Goal: Check status: Check status

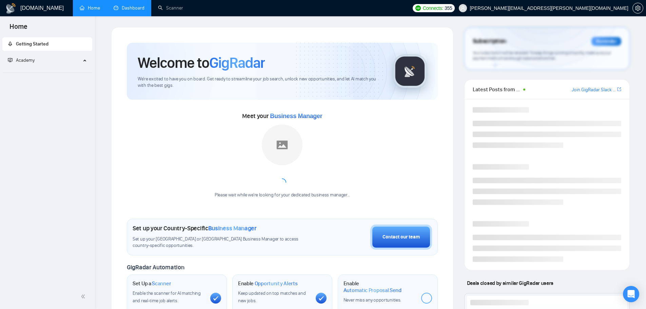
click at [132, 10] on link "Dashboard" at bounding box center [129, 8] width 31 height 6
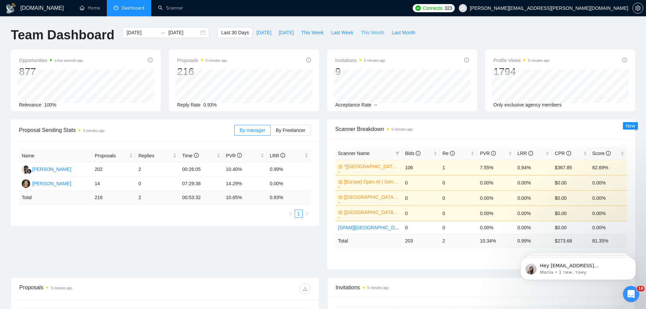
click at [366, 33] on span "This Month" at bounding box center [372, 32] width 23 height 7
type input "[DATE]"
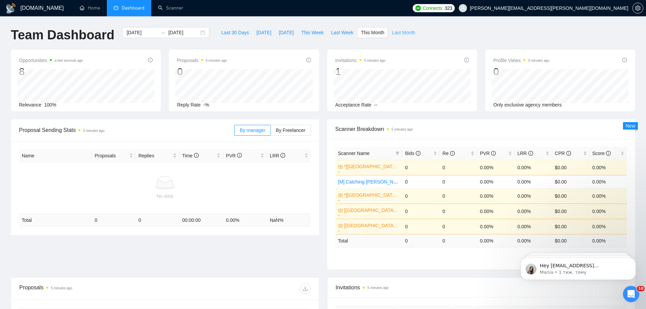
click at [393, 34] on span "Last Month" at bounding box center [403, 32] width 23 height 7
type input "[DATE]"
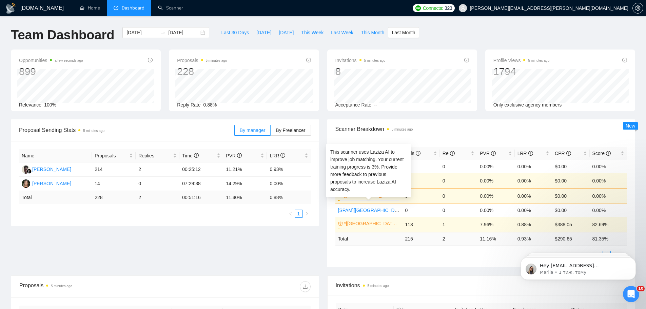
scroll to position [170, 0]
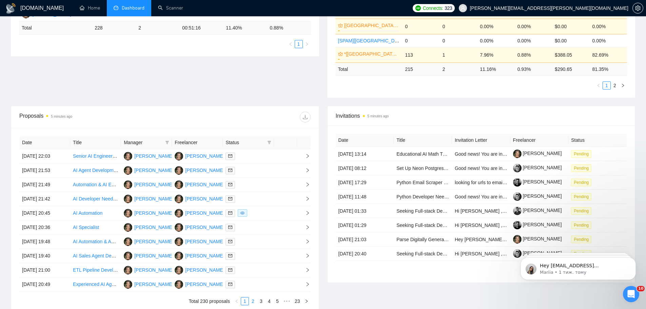
click at [254, 301] on link "2" at bounding box center [252, 300] width 7 height 7
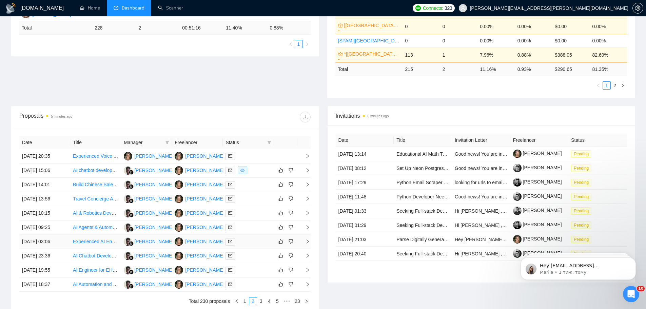
scroll to position [226, 0]
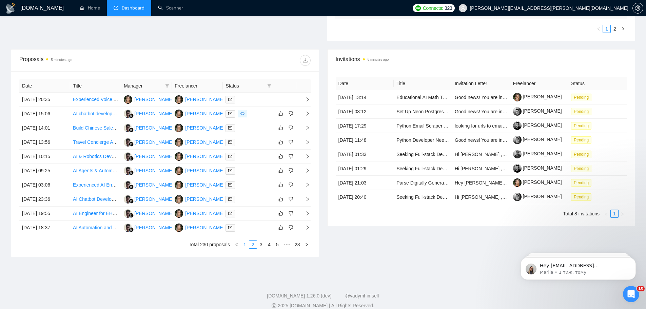
click at [246, 244] on link "1" at bounding box center [244, 244] width 7 height 7
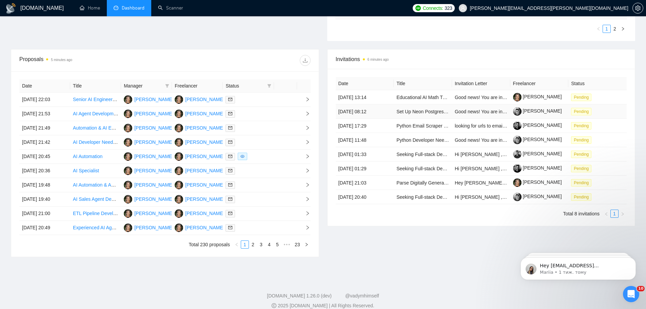
scroll to position [0, 0]
